Goal: Transaction & Acquisition: Purchase product/service

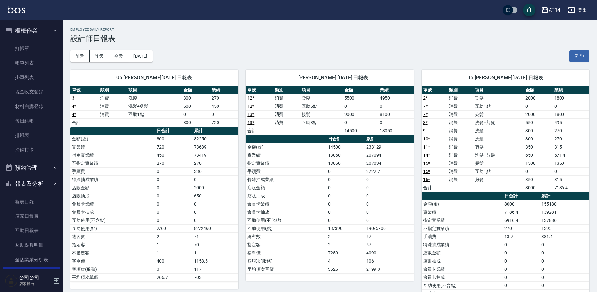
scroll to position [94, 0]
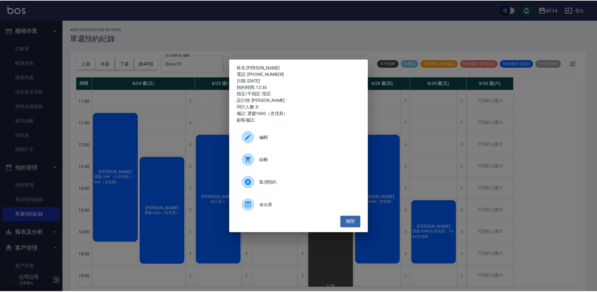
scroll to position [94, 0]
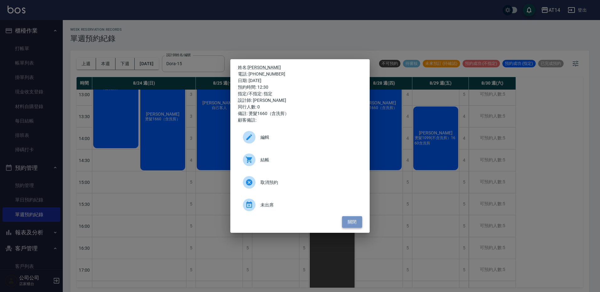
click at [346, 222] on button "關閉" at bounding box center [352, 223] width 20 height 12
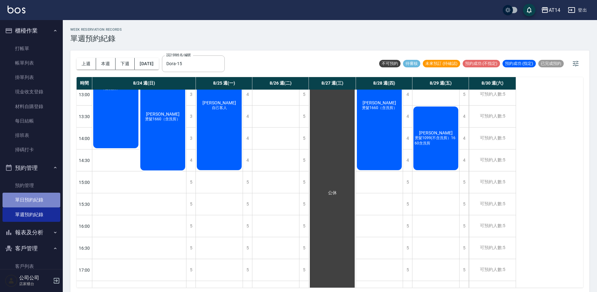
click at [46, 196] on link "單日預約紀錄" at bounding box center [32, 200] width 58 height 14
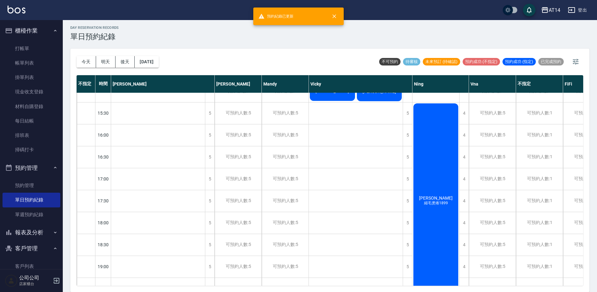
scroll to position [157, 0]
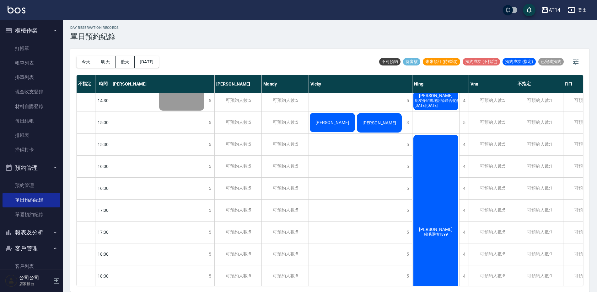
click at [440, 101] on span "朋友介紹現場討論適合髮型1299-1899" at bounding box center [437, 103] width 48 height 10
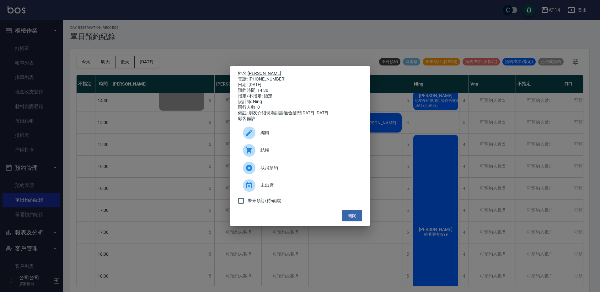
click at [302, 153] on span "結帳" at bounding box center [308, 150] width 97 height 7
drag, startPoint x: 354, startPoint y: 218, endPoint x: 361, endPoint y: 217, distance: 6.9
click at [354, 219] on button "關閉" at bounding box center [352, 216] width 20 height 12
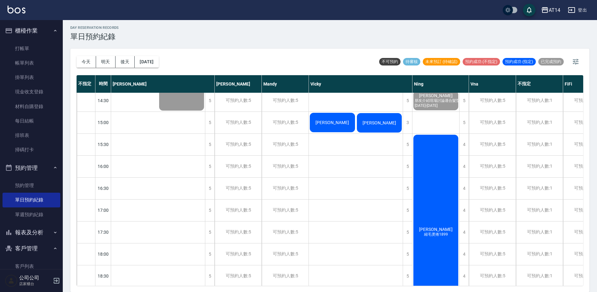
click at [158, 89] on div "朱雅歆 縮毛燙捲1899" at bounding box center [134, 23] width 47 height 131
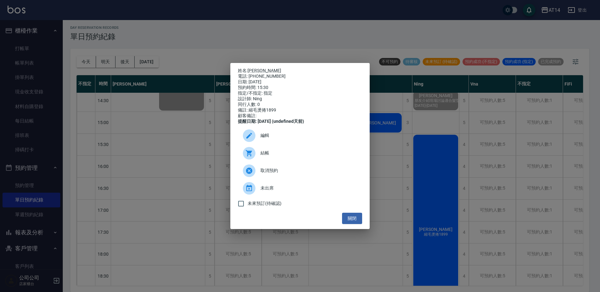
click at [305, 157] on span "結帳" at bounding box center [308, 153] width 97 height 7
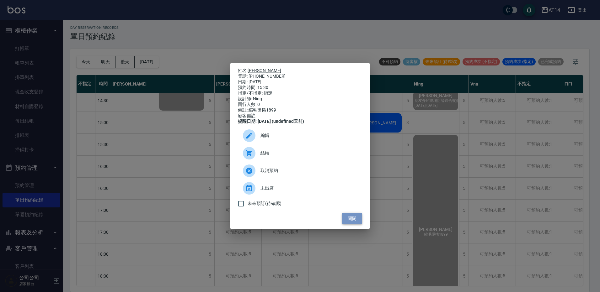
click at [351, 219] on button "關閉" at bounding box center [352, 219] width 20 height 12
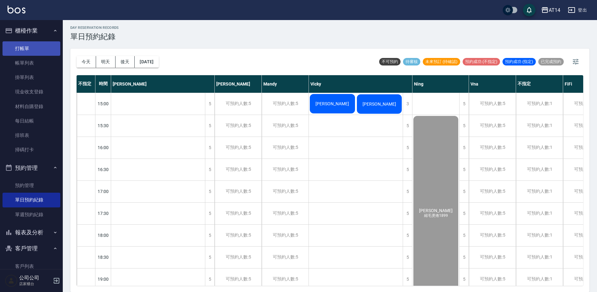
scroll to position [0, 0]
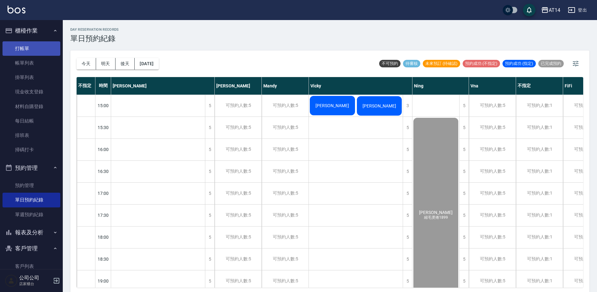
click at [47, 54] on link "打帳單" at bounding box center [32, 48] width 58 height 14
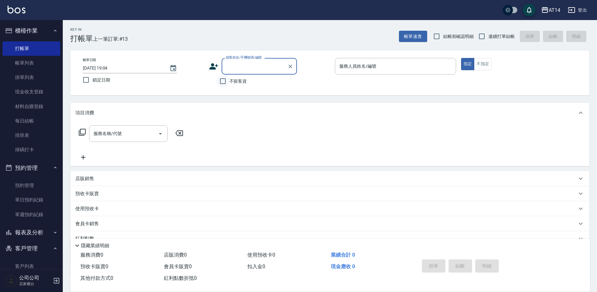
click at [223, 81] on input "不留客資" at bounding box center [222, 81] width 13 height 13
checkbox input "true"
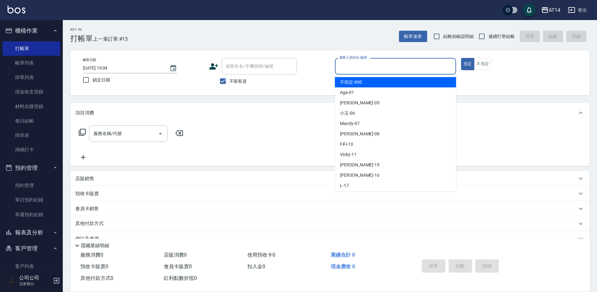
click at [370, 66] on input "服務人員姓名/編號" at bounding box center [395, 66] width 115 height 11
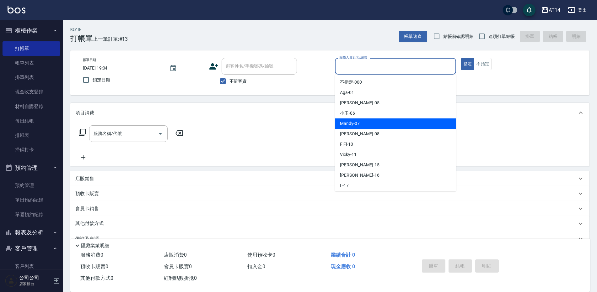
drag, startPoint x: 348, startPoint y: 125, endPoint x: 320, endPoint y: 129, distance: 27.9
click at [347, 125] on span "Mandy -07" at bounding box center [350, 124] width 20 height 7
type input "Mandy-07"
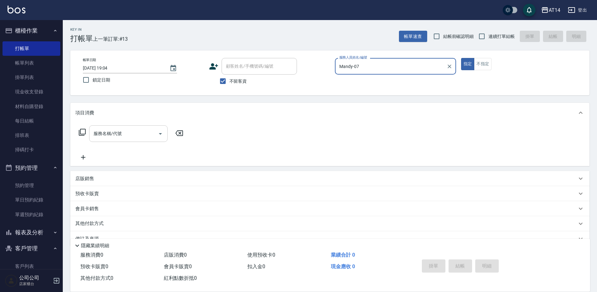
click at [156, 138] on div at bounding box center [159, 134] width 9 height 17
click at [154, 133] on input "服務名稱/代號" at bounding box center [123, 133] width 63 height 11
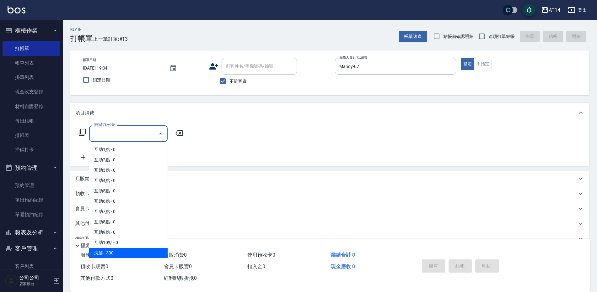
click at [142, 252] on span "洗髮 - 300" at bounding box center [128, 253] width 78 height 10
type input "洗髮(011)"
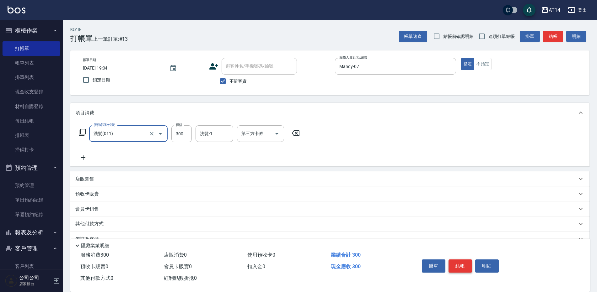
click at [465, 264] on button "結帳" at bounding box center [460, 266] width 24 height 13
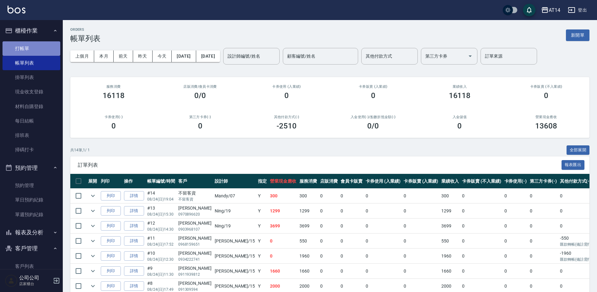
click at [38, 51] on link "打帳單" at bounding box center [32, 48] width 58 height 14
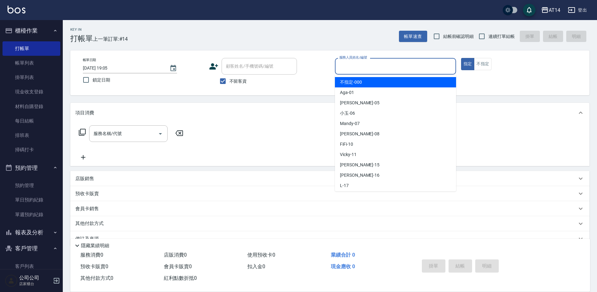
click at [347, 64] on input "服務人員姓名/編號" at bounding box center [395, 66] width 115 height 11
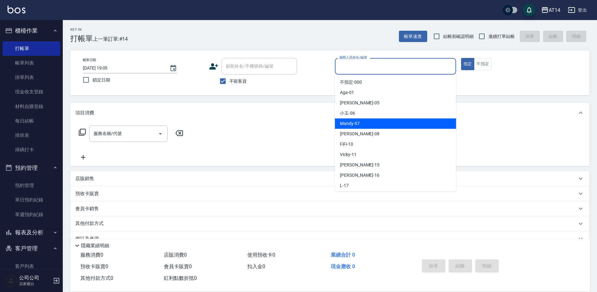
click at [347, 125] on span "Mandy -07" at bounding box center [350, 124] width 20 height 7
type input "Mandy-07"
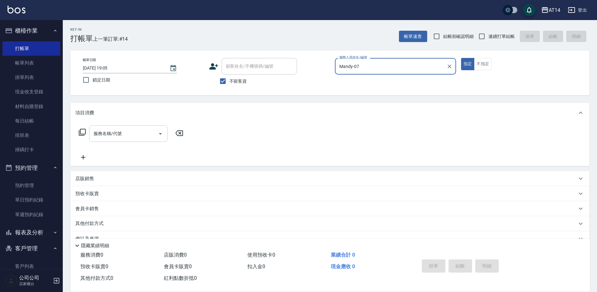
click at [153, 134] on input "服務名稱/代號" at bounding box center [123, 133] width 63 height 11
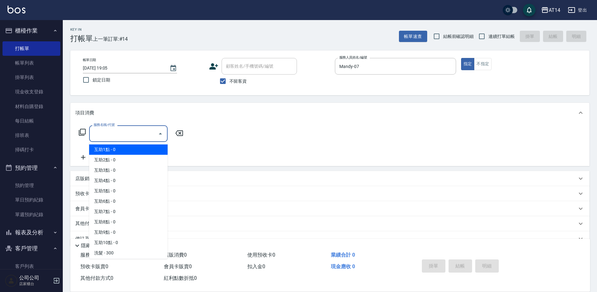
click at [129, 148] on span "互助1點 - 0" at bounding box center [128, 150] width 78 height 10
type input "互助1點(001)"
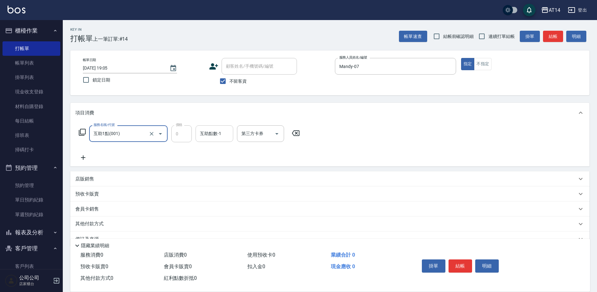
click at [225, 136] on input "互助點數-1" at bounding box center [214, 133] width 32 height 11
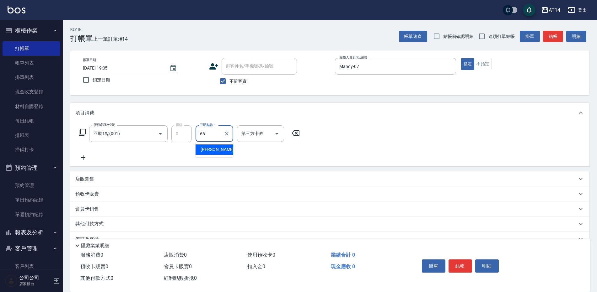
click at [199, 151] on div "蘇逸婕 -66" at bounding box center [215, 150] width 38 height 10
type input "蘇逸婕-66"
click at [83, 157] on icon at bounding box center [83, 158] width 4 height 4
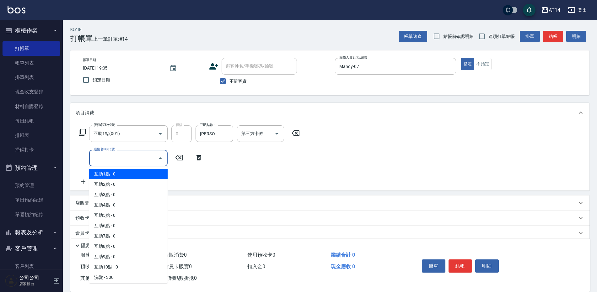
click at [93, 154] on input "服務名稱/代號" at bounding box center [123, 158] width 63 height 11
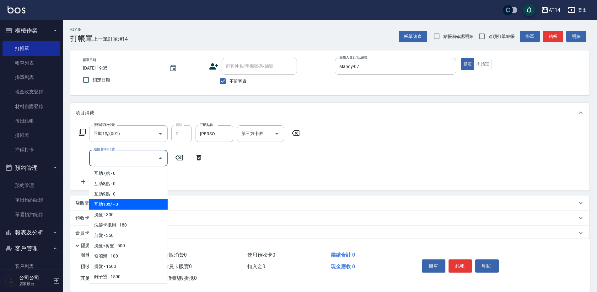
scroll to position [126, 0]
click at [117, 203] on span "燙髮 - 1500" at bounding box center [128, 204] width 78 height 10
type input "燙髮(031)"
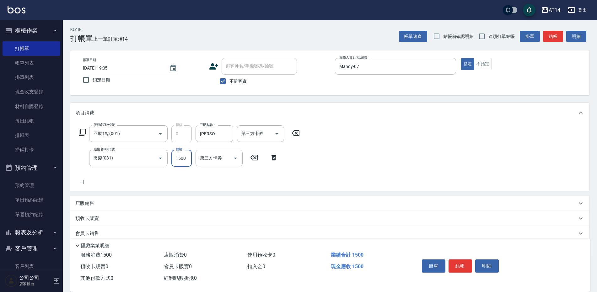
click at [182, 163] on input "1500" at bounding box center [181, 158] width 20 height 17
type input "3000"
click at [457, 261] on button "結帳" at bounding box center [460, 266] width 24 height 13
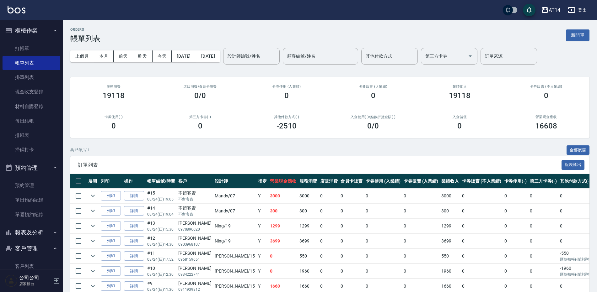
click at [27, 231] on button "報表及分析" at bounding box center [32, 233] width 58 height 16
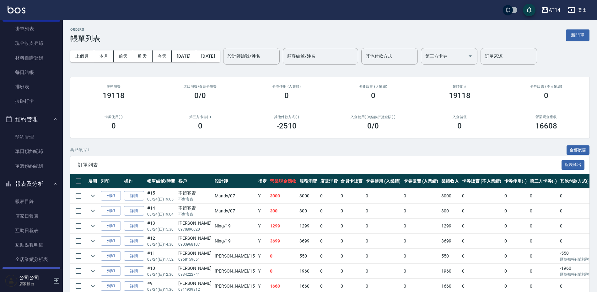
scroll to position [94, 0]
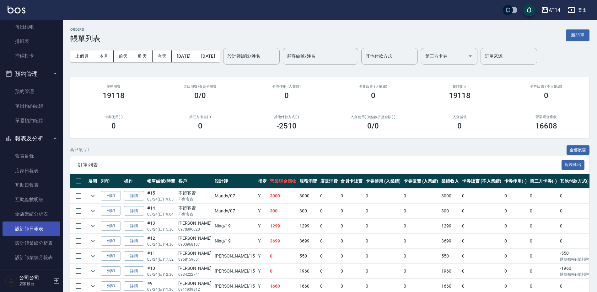
click at [8, 235] on link "設計師日報表" at bounding box center [32, 229] width 58 height 14
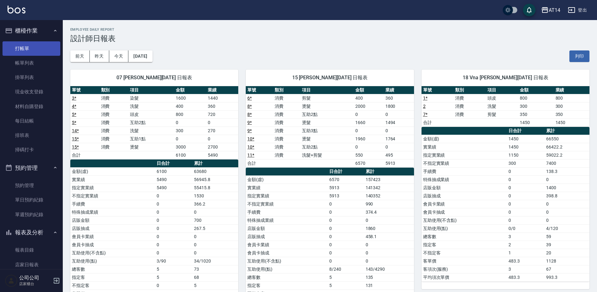
click at [28, 50] on link "打帳單" at bounding box center [32, 48] width 58 height 14
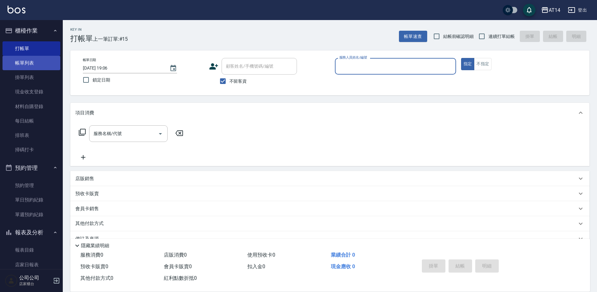
click at [4, 66] on link "帳單列表" at bounding box center [32, 63] width 58 height 14
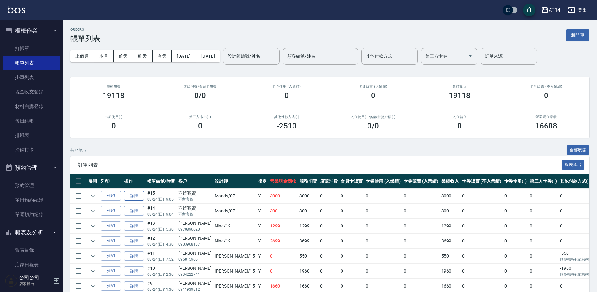
click at [139, 196] on link "詳情" at bounding box center [134, 196] width 20 height 10
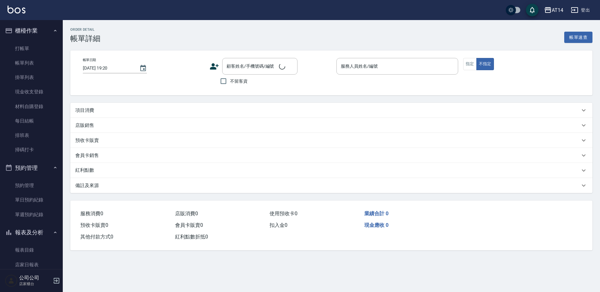
type input "2025/08/24 19:05"
checkbox input "true"
type input "Mandy-07"
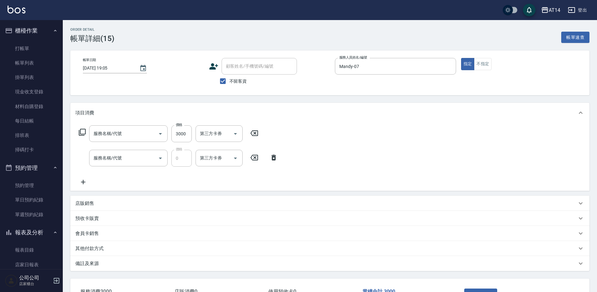
type input "燙髮(031)"
type input "互助1點(001)"
click at [82, 181] on icon at bounding box center [83, 183] width 16 height 8
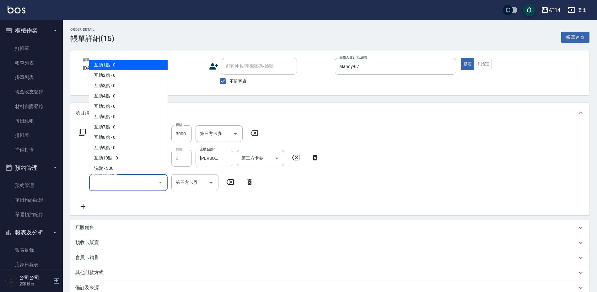
click at [127, 180] on input "服務名稱/代號" at bounding box center [123, 182] width 63 height 11
click at [110, 64] on span "互助1點 - 0" at bounding box center [128, 65] width 78 height 10
type input "互助1點(001)"
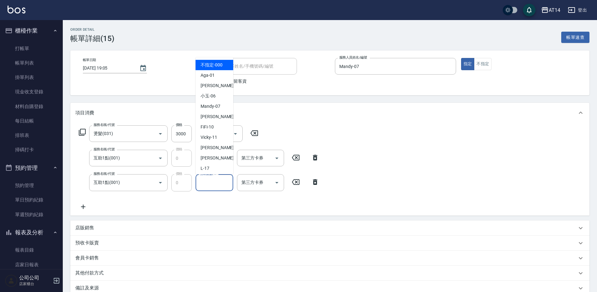
click at [207, 183] on div "互助點數-1 互助點數-1" at bounding box center [215, 182] width 38 height 17
click at [205, 116] on span "Vna -18" at bounding box center [208, 116] width 14 height 7
type input "Vna-18"
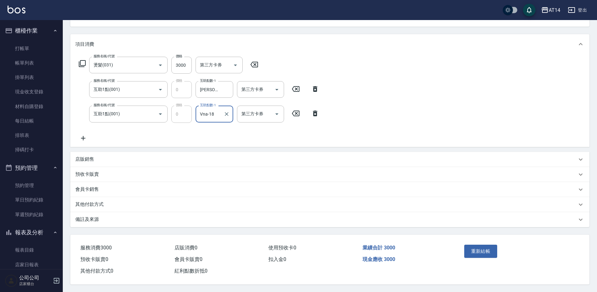
scroll to position [72, 0]
click at [475, 253] on button "重新結帳" at bounding box center [480, 251] width 33 height 13
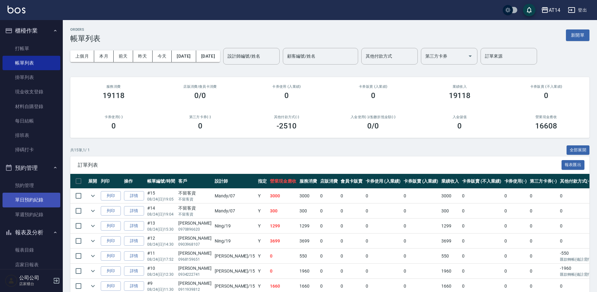
click at [37, 196] on link "單日預約紀錄" at bounding box center [32, 200] width 58 height 14
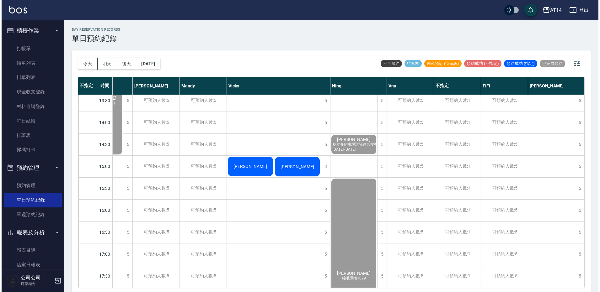
scroll to position [188, 87]
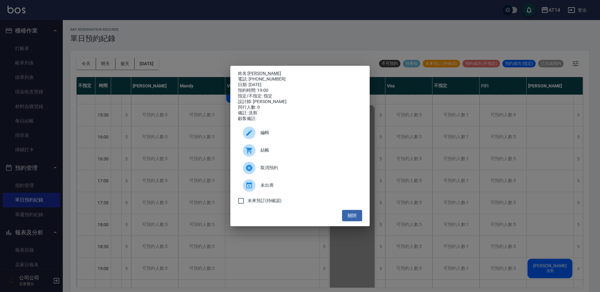
click at [261, 157] on div "結帳" at bounding box center [300, 151] width 124 height 18
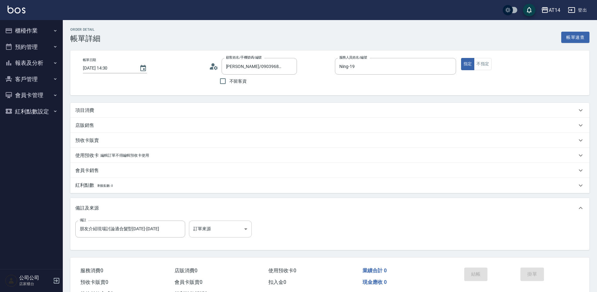
click at [217, 223] on body "AT14 登出 櫃檯作業 打帳單 帳單列表 掛單列表 現金收支登錄 材料自購登錄 每日結帳 排班表 掃碼打卡 預約管理 預約管理 單日預約紀錄 單週預約紀錄 …" at bounding box center [298, 157] width 597 height 315
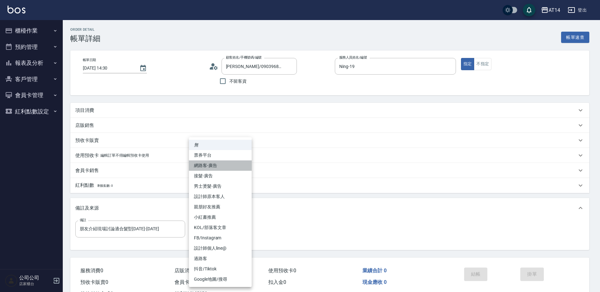
click at [223, 168] on li "網路客-廣告" at bounding box center [220, 166] width 63 height 10
type input "網路客-廣告"
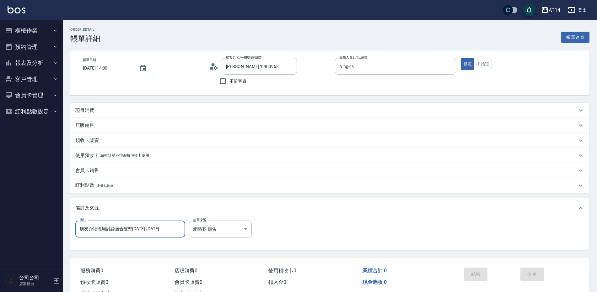
drag, startPoint x: 164, startPoint y: 228, endPoint x: 4, endPoint y: 236, distance: 160.2
click at [0, 241] on html "AT14 登出 櫃檯作業 打帳單 帳單列表 掛單列表 現金收支登錄 材料自購登錄 每日結帳 排班表 掃碼打卡 預約管理 預約管理 單日預約紀錄 單週預約紀錄 …" at bounding box center [298, 157] width 597 height 315
click at [235, 234] on body "AT14 登出 櫃檯作業 打帳單 帳單列表 掛單列表 現金收支登錄 材料自購登錄 每日結帳 排班表 掃碼打卡 預約管理 預約管理 單日預約紀錄 單週預約紀錄 …" at bounding box center [298, 157] width 597 height 315
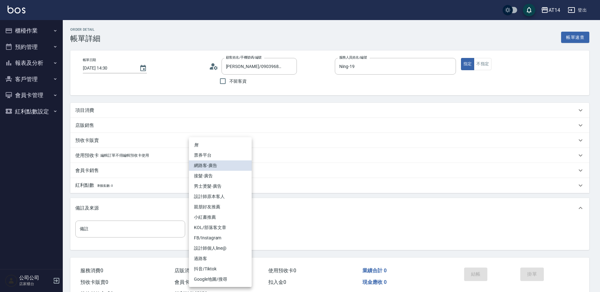
click at [235, 208] on li "親朋好友推薦" at bounding box center [220, 207] width 63 height 10
type input "親朋好友推薦"
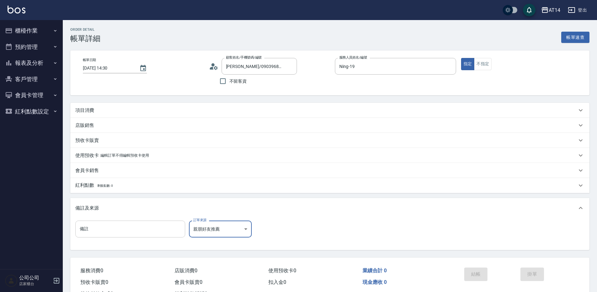
click at [98, 232] on input "備註" at bounding box center [130, 229] width 110 height 17
click at [115, 111] on div "項目消費" at bounding box center [325, 110] width 501 height 7
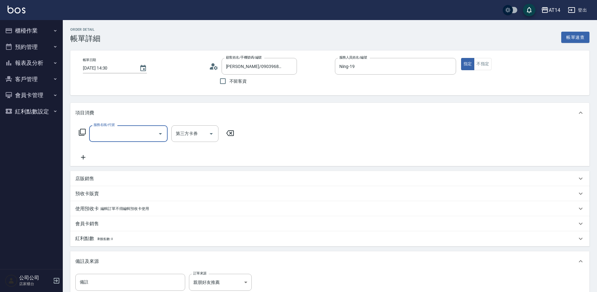
click at [126, 142] on div "服務名稱/代號 服務名稱/代號 第三方卡券 第三方卡券" at bounding box center [156, 144] width 163 height 36
click at [127, 136] on input "服務名稱/代號" at bounding box center [123, 133] width 63 height 11
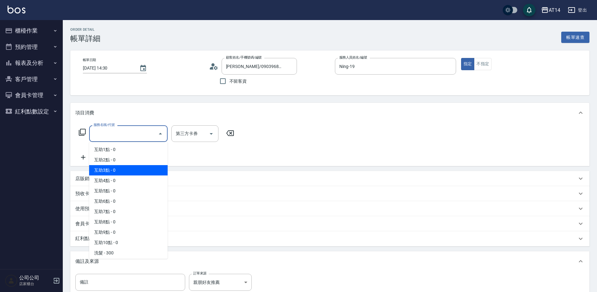
click at [139, 167] on span "互助3點 - 0" at bounding box center [128, 170] width 78 height 10
type input "互助3點(003)"
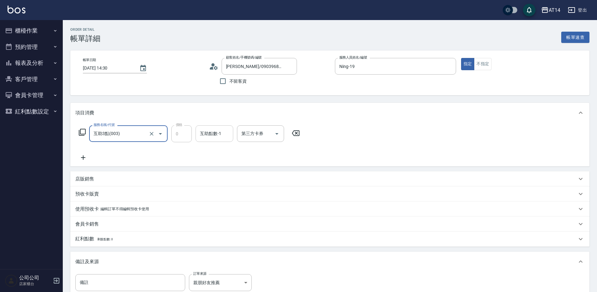
click at [205, 134] on div "互助點數-1 互助點數-1" at bounding box center [215, 134] width 38 height 17
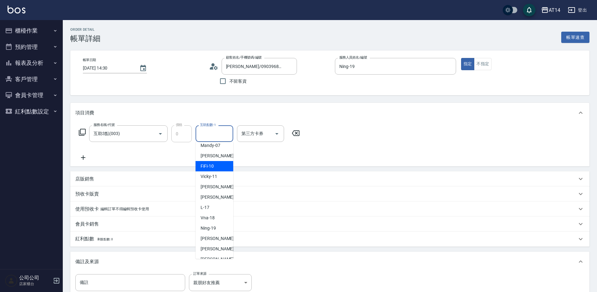
scroll to position [94, 0]
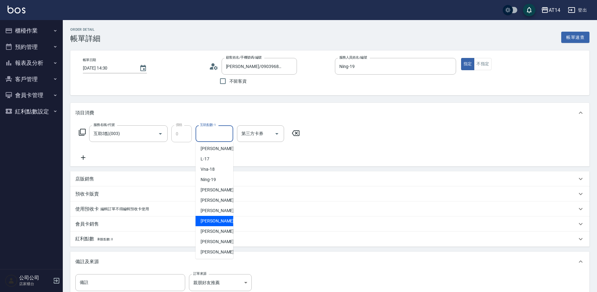
click at [217, 222] on span "楊明月 -63" at bounding box center [221, 221] width 40 height 7
type input "楊明月-63"
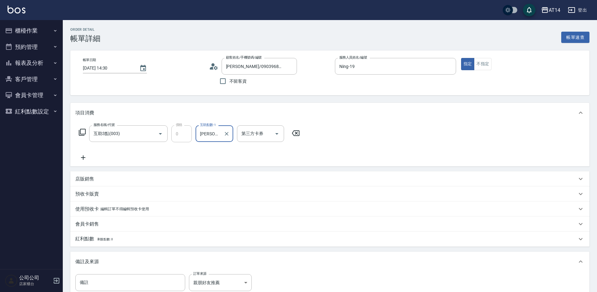
click at [85, 161] on icon at bounding box center [83, 158] width 16 height 8
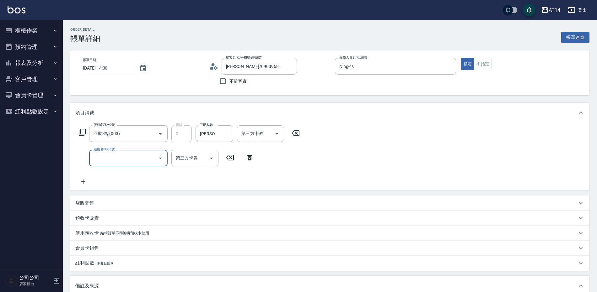
click at [108, 159] on input "服務名稱/代號" at bounding box center [123, 158] width 63 height 11
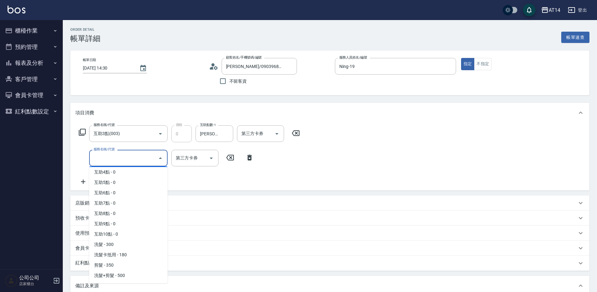
scroll to position [126, 0]
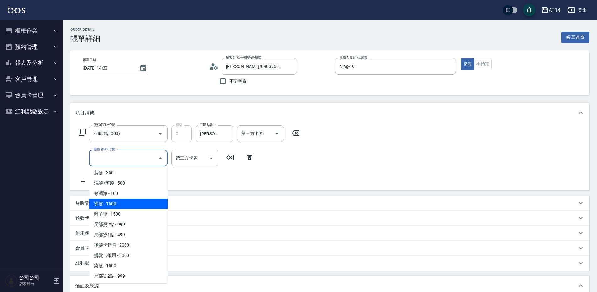
click at [106, 206] on span "燙髮 - 1500" at bounding box center [128, 204] width 78 height 10
type input "3"
type input "燙髮(031)"
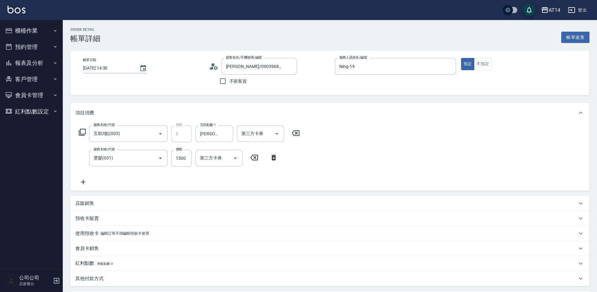
click at [82, 179] on icon at bounding box center [83, 183] width 16 height 8
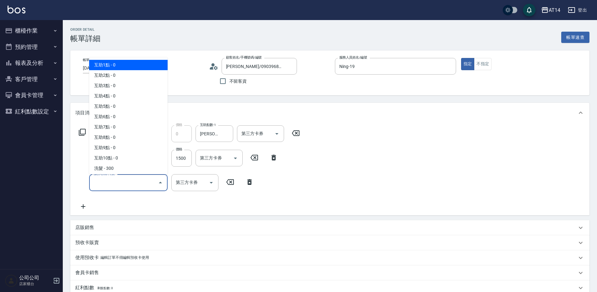
click at [93, 184] on input "服務名稱/代號" at bounding box center [123, 182] width 63 height 11
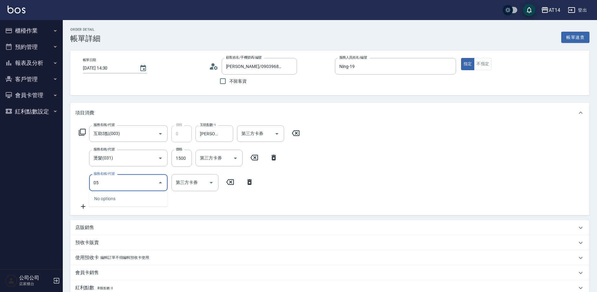
type input "051"
type input "5"
type input "護髮(051)"
click at [185, 154] on input "1500" at bounding box center [181, 158] width 20 height 17
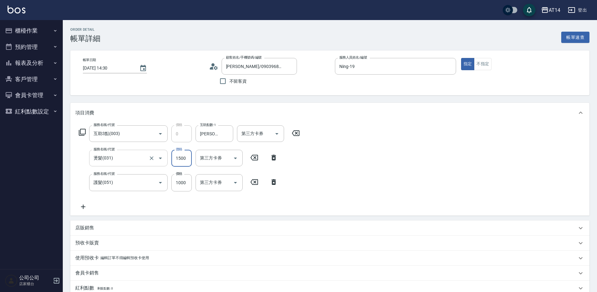
type input "1"
type input "2"
type input "1899"
type input "6"
type input "1899"
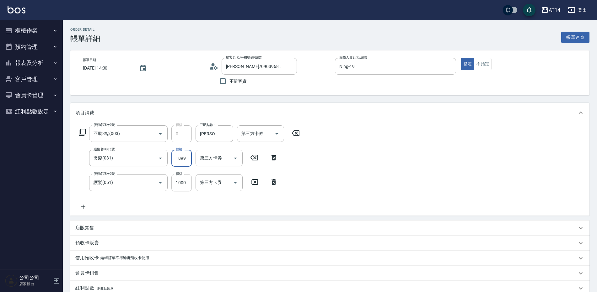
click at [186, 187] on input "1000" at bounding box center [181, 182] width 20 height 17
type input "1"
type input "4"
type input "1800"
type input "7"
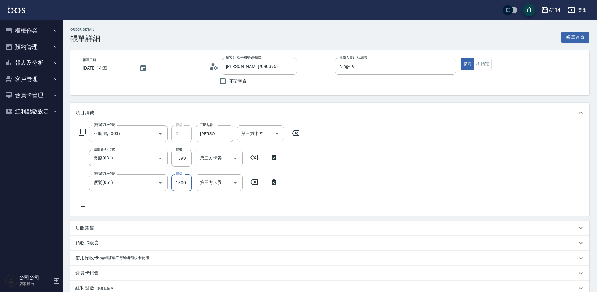
type input "18000"
type input "40"
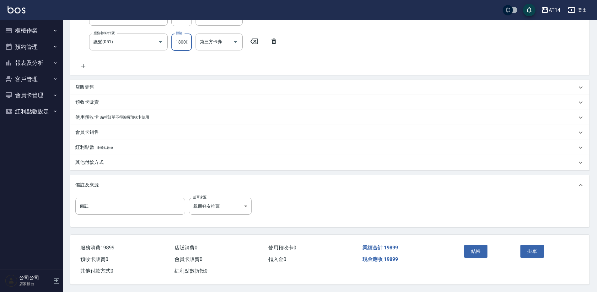
scroll to position [112, 0]
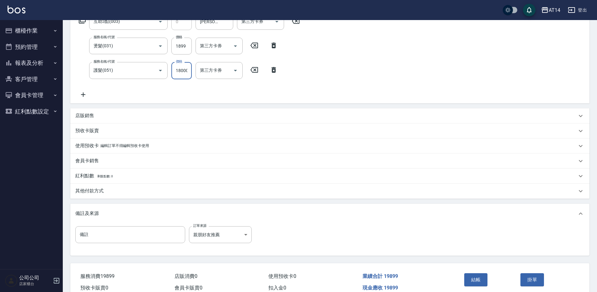
type input "1800"
type input "7"
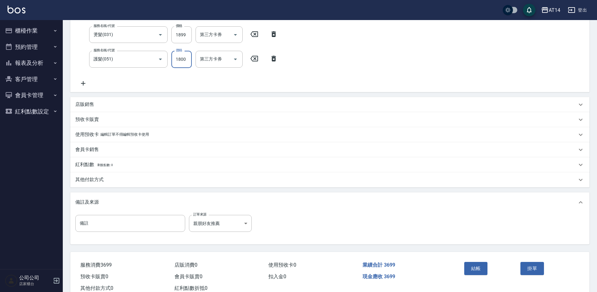
scroll to position [144, 0]
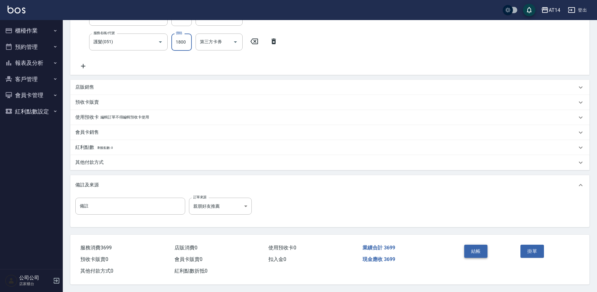
type input "1800"
click at [478, 246] on button "結帳" at bounding box center [476, 251] width 24 height 13
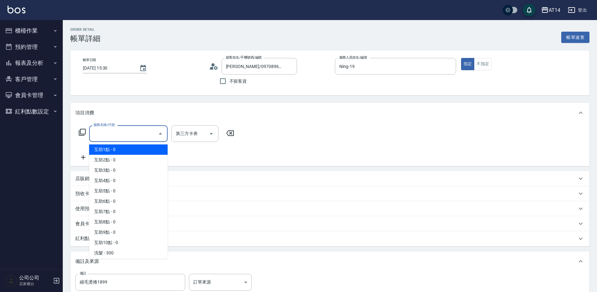
click at [130, 153] on span "互助1點 - 0" at bounding box center [128, 150] width 78 height 10
type input "互助1點(001)"
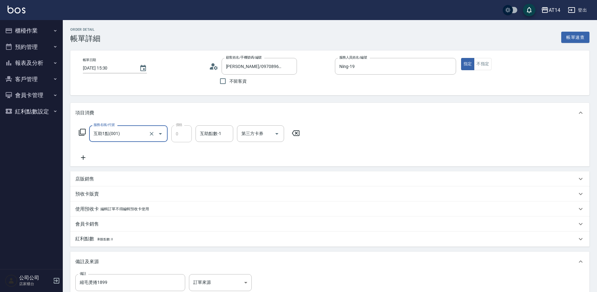
click at [201, 132] on div "互助點數-1 互助點數-1" at bounding box center [215, 134] width 38 height 17
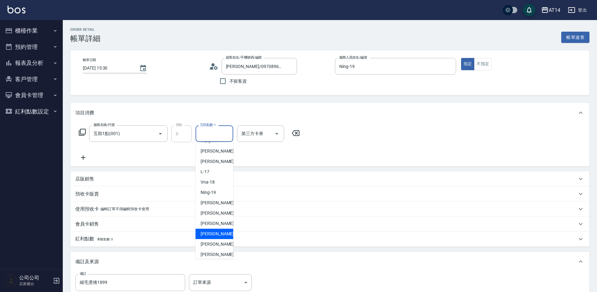
scroll to position [94, 0]
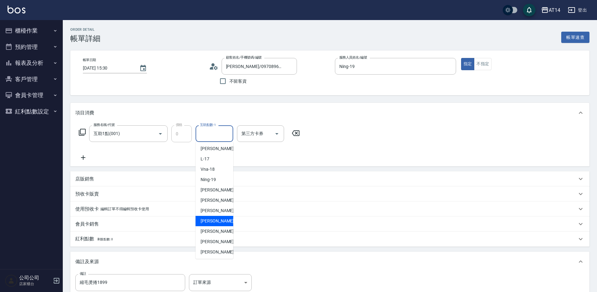
click at [210, 223] on span "楊明月 -63" at bounding box center [221, 221] width 40 height 7
type input "楊明月-63"
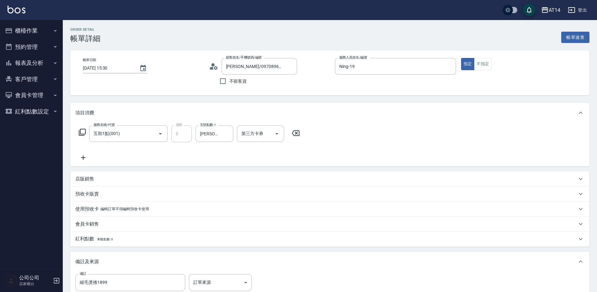
click at [79, 158] on icon at bounding box center [83, 158] width 16 height 8
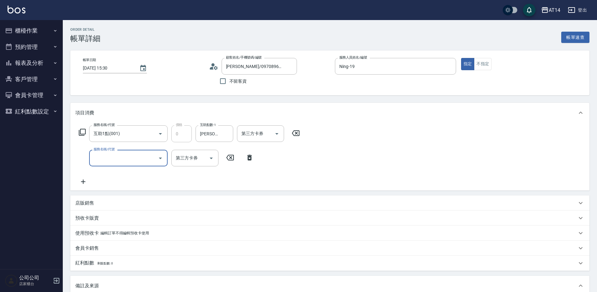
click at [98, 156] on input "服務名稱/代號" at bounding box center [123, 158] width 63 height 11
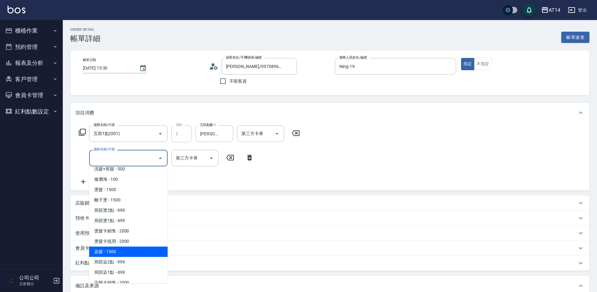
scroll to position [157, 0]
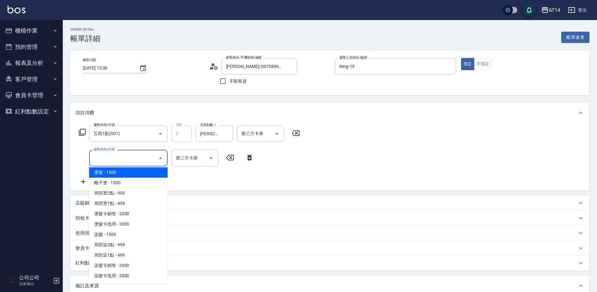
click at [119, 174] on span "燙髮 - 1500" at bounding box center [128, 173] width 78 height 10
type input "3"
type input "燙髮(031)"
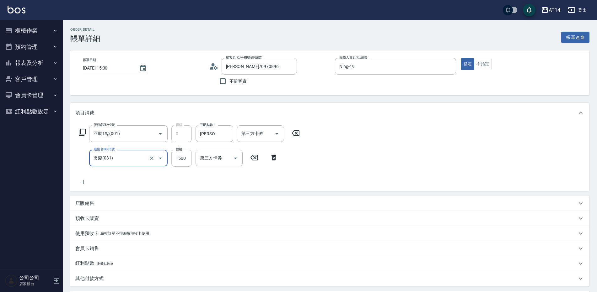
drag, startPoint x: 182, startPoint y: 155, endPoint x: 173, endPoint y: 166, distance: 13.6
click at [182, 155] on input "1500" at bounding box center [181, 158] width 20 height 17
type input "1"
type input "0"
type input "1299"
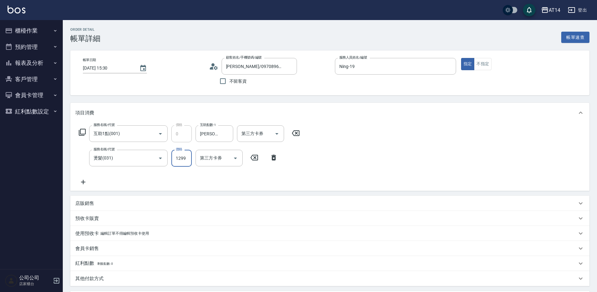
type input "3"
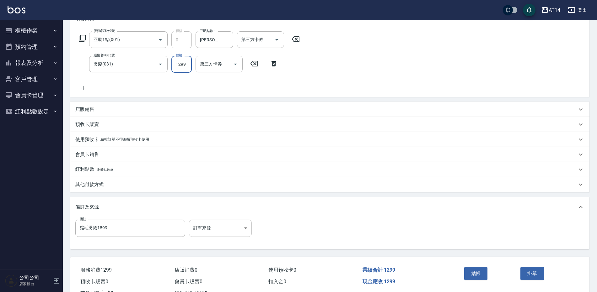
type input "1299"
click at [239, 223] on body "AT14 登出 櫃檯作業 打帳單 帳單列表 掛單列表 現金收支登錄 材料自購登錄 每日結帳 排班表 掃碼打卡 預約管理 預約管理 單日預約紀錄 單週預約紀錄 …" at bounding box center [298, 110] width 597 height 409
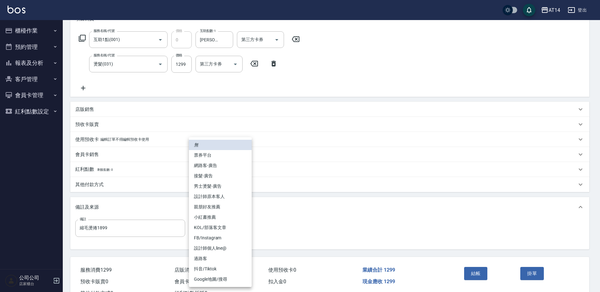
click at [226, 166] on li "網路客-廣告" at bounding box center [220, 166] width 63 height 10
type input "網路客-廣告"
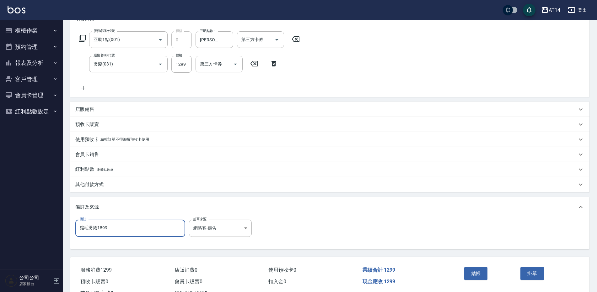
drag, startPoint x: 133, startPoint y: 222, endPoint x: -1, endPoint y: 243, distance: 135.6
click at [0, 243] on html "AT14 登出 櫃檯作業 打帳單 帳單列表 掛單列表 現金收支登錄 材料自購登錄 每日結帳 排班表 掃碼打卡 預約管理 預約管理 單日預約紀錄 單週預約紀錄 …" at bounding box center [298, 110] width 597 height 409
click at [473, 275] on button "結帳" at bounding box center [476, 273] width 24 height 13
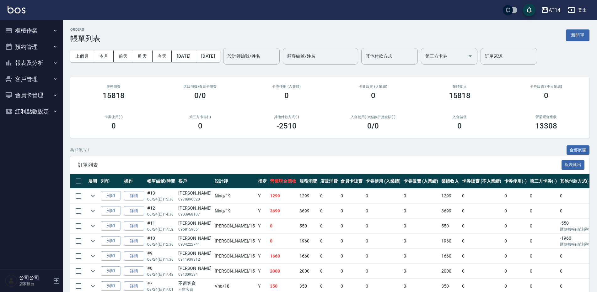
click at [35, 66] on button "報表及分析" at bounding box center [32, 63] width 58 height 16
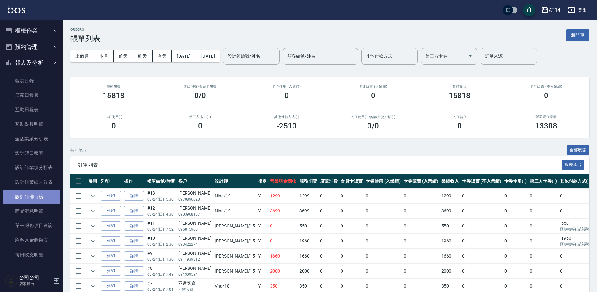
click at [48, 201] on link "設計師排行榜" at bounding box center [32, 197] width 58 height 14
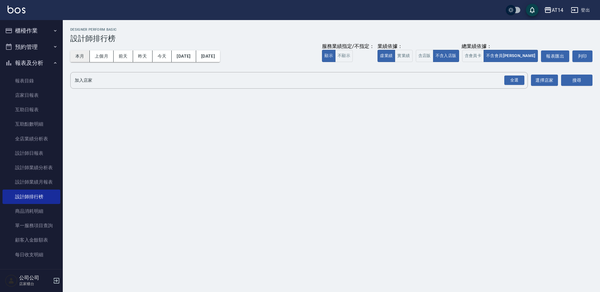
click at [75, 56] on button "本月" at bounding box center [79, 57] width 19 height 12
drag, startPoint x: 515, startPoint y: 81, endPoint x: 546, endPoint y: 84, distance: 31.2
click at [516, 82] on div "全選" at bounding box center [514, 81] width 20 height 10
click at [564, 74] on div "搜尋" at bounding box center [576, 81] width 31 height 18
click at [569, 85] on button "搜尋" at bounding box center [576, 81] width 31 height 12
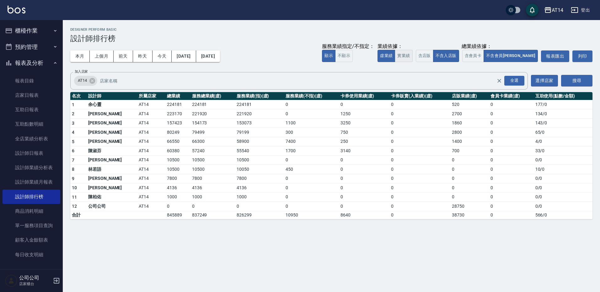
click at [412, 53] on button "實業績" at bounding box center [404, 56] width 18 height 12
click at [395, 57] on button "虛業績" at bounding box center [387, 56] width 18 height 12
click at [412, 53] on button "實業績" at bounding box center [404, 56] width 18 height 12
click at [395, 54] on button "虛業績" at bounding box center [387, 56] width 18 height 12
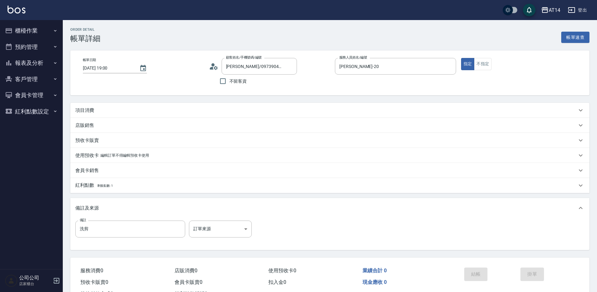
click at [97, 108] on div "項目消費" at bounding box center [325, 110] width 501 height 7
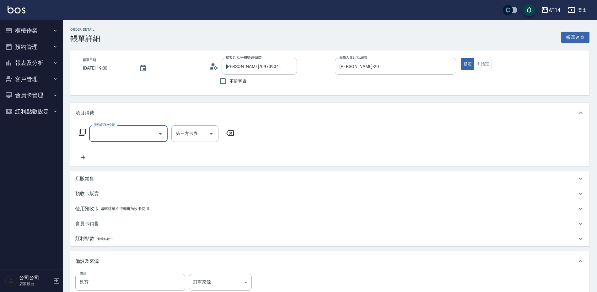
click at [131, 132] on input "服務名稱/代號" at bounding box center [123, 133] width 63 height 11
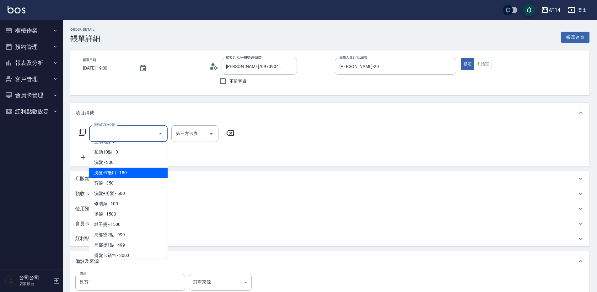
scroll to position [94, 0]
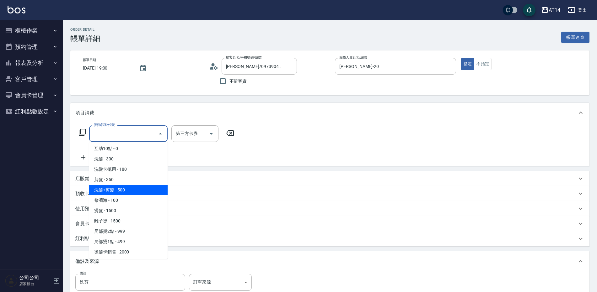
click at [115, 191] on span "洗髮+剪髮 - 500" at bounding box center [128, 190] width 78 height 10
type input "洗髮+剪髮(022)"
type input "1"
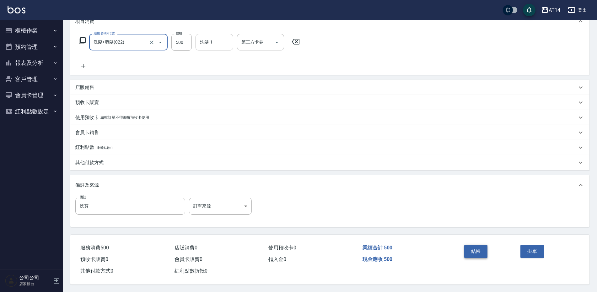
scroll to position [94, 0]
click at [469, 245] on button "結帳" at bounding box center [476, 251] width 24 height 13
